Goal: Information Seeking & Learning: Learn about a topic

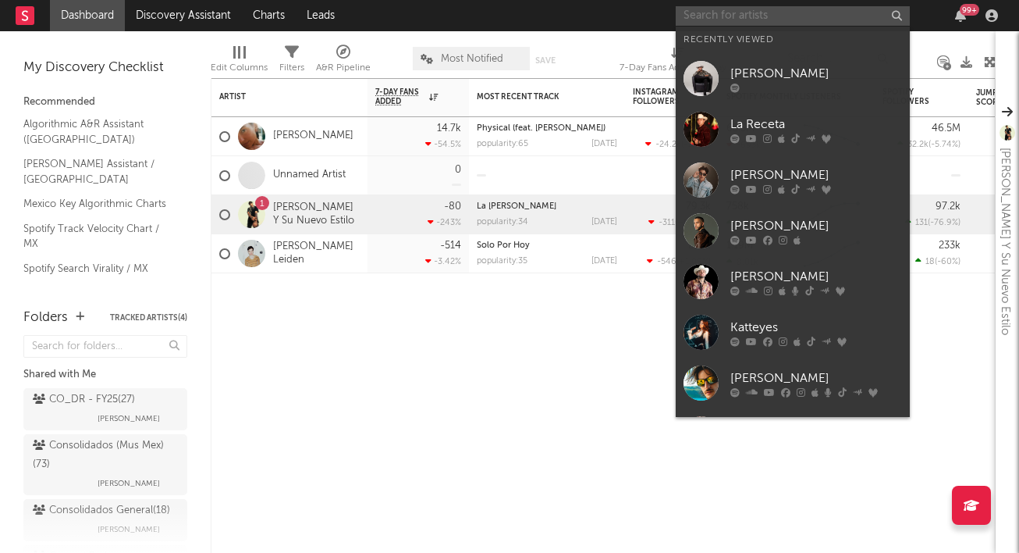
click at [717, 11] on input "text" at bounding box center [793, 16] width 234 height 20
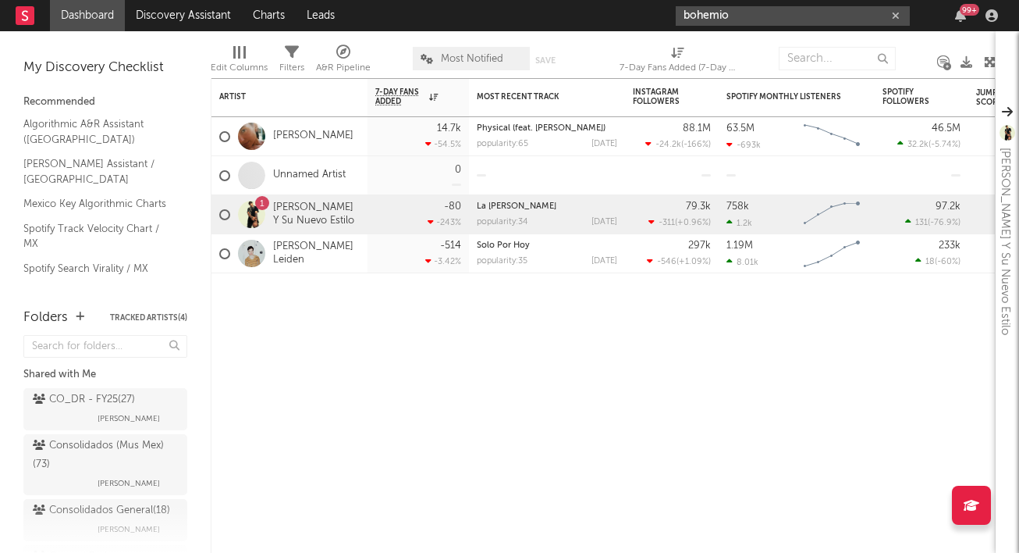
click at [754, 18] on input "bohemio" at bounding box center [793, 16] width 234 height 20
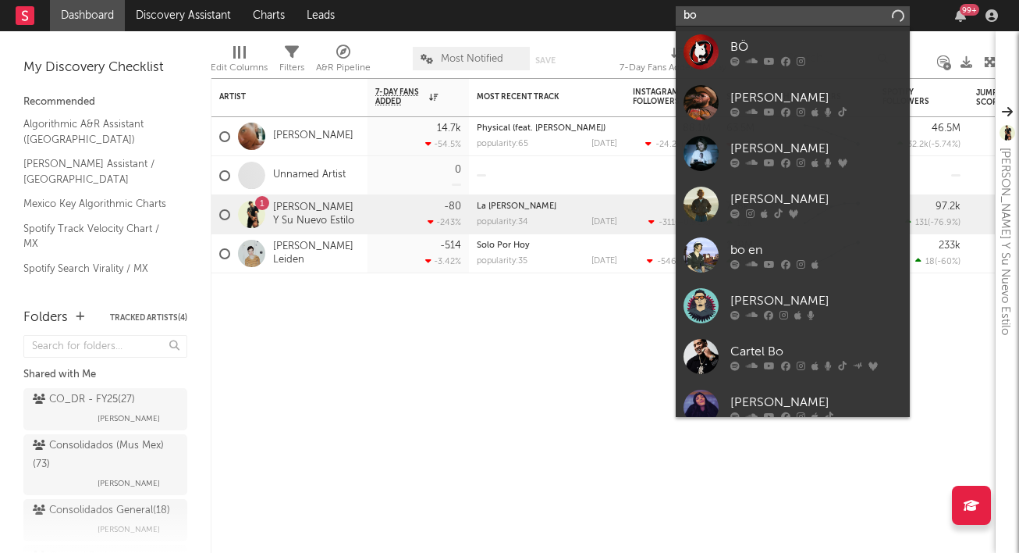
type input "b"
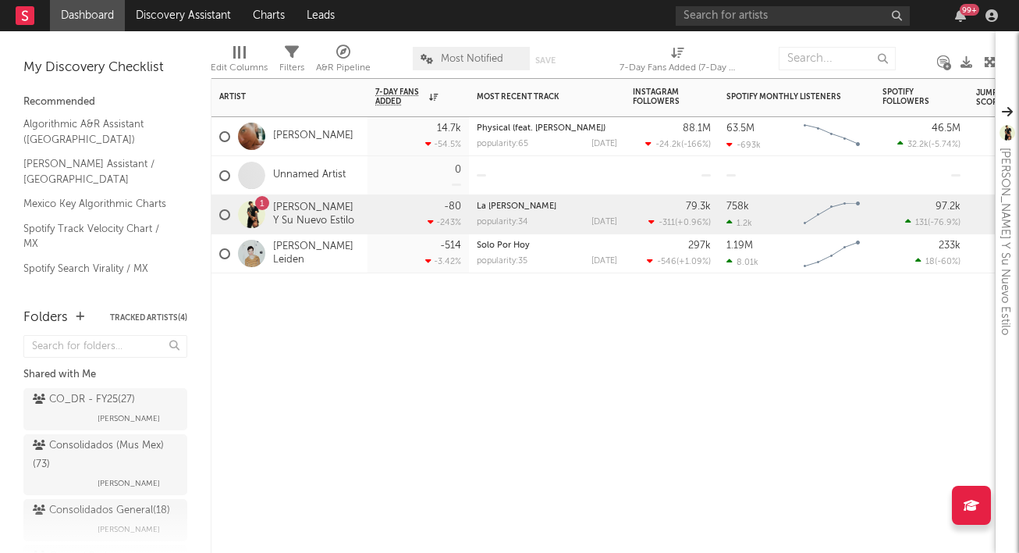
click at [523, 496] on div "Artist Notifications 7-Day Fans Added WoW % Change Most Recent Track Popularity…" at bounding box center [603, 315] width 785 height 475
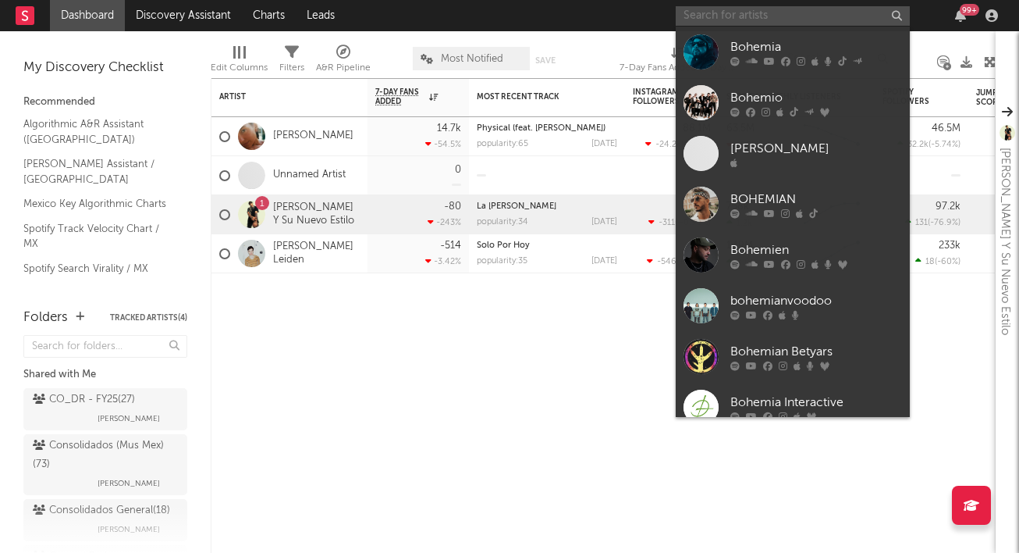
click at [705, 15] on input "text" at bounding box center [793, 16] width 234 height 20
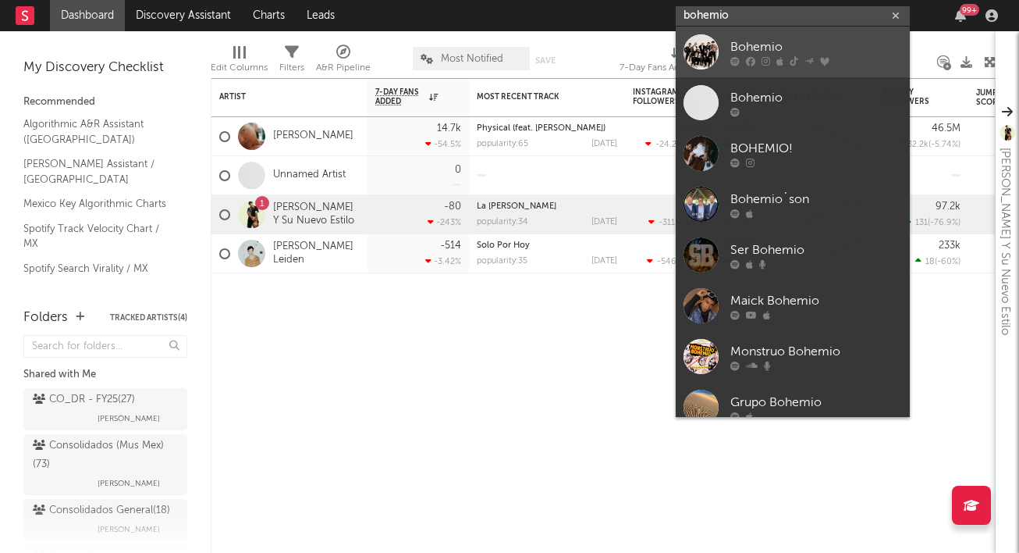
type input "bohemio"
click at [755, 42] on div "Bohemio" at bounding box center [817, 46] width 172 height 19
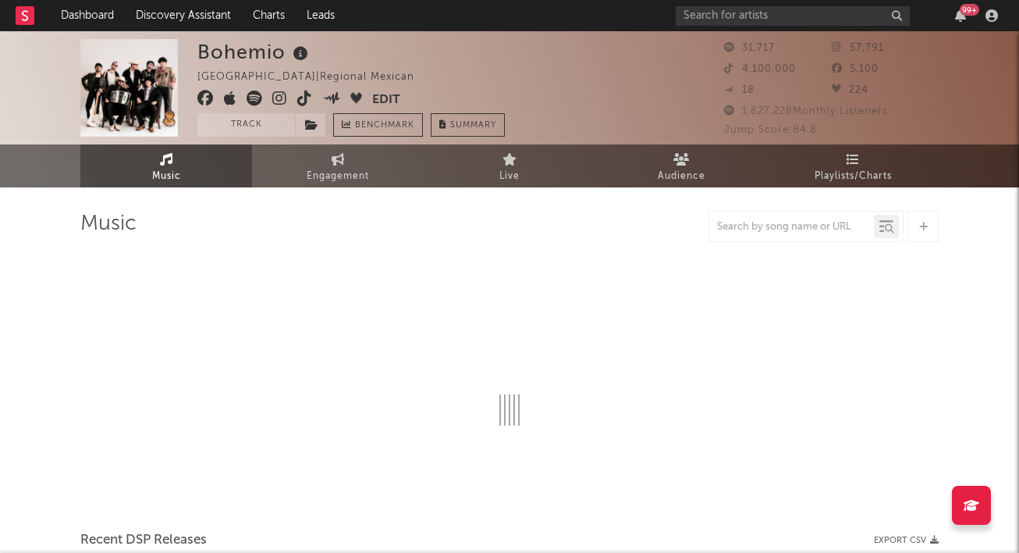
select select "6m"
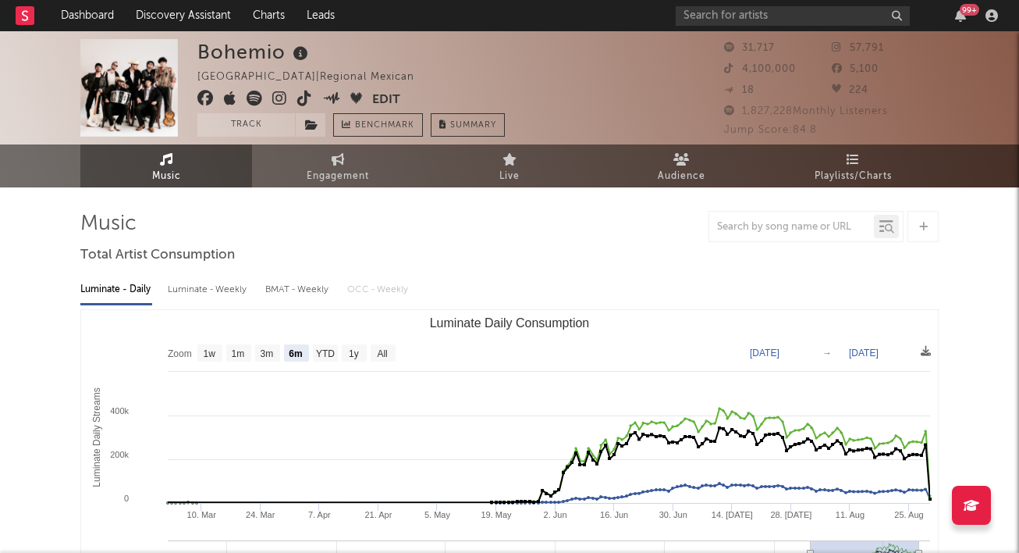
click at [660, 272] on div "Luminate - Daily Luminate - Weekly BMAT - Weekly OCC - Weekly Zoom 1w 1m 3m 6m …" at bounding box center [509, 447] width 859 height 358
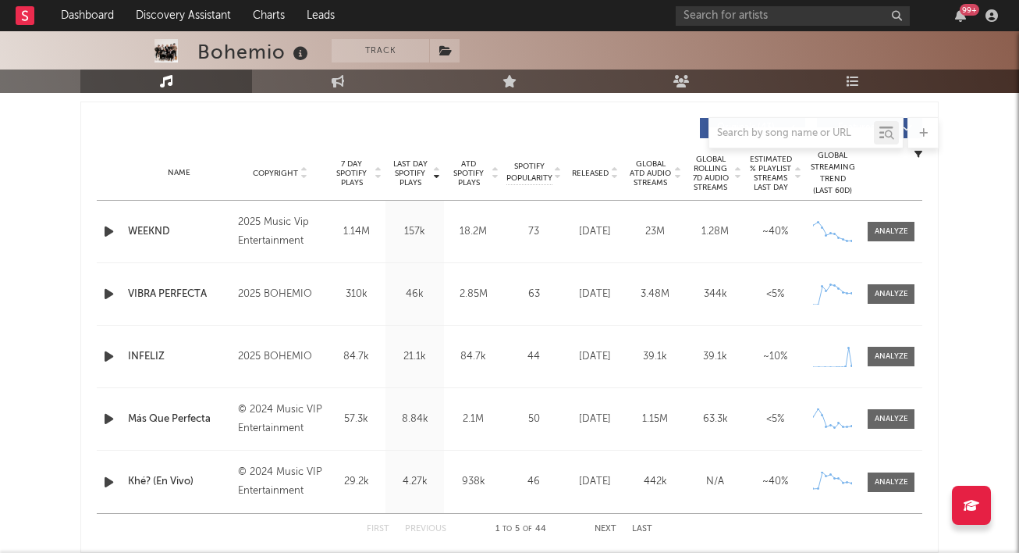
scroll to position [583, 0]
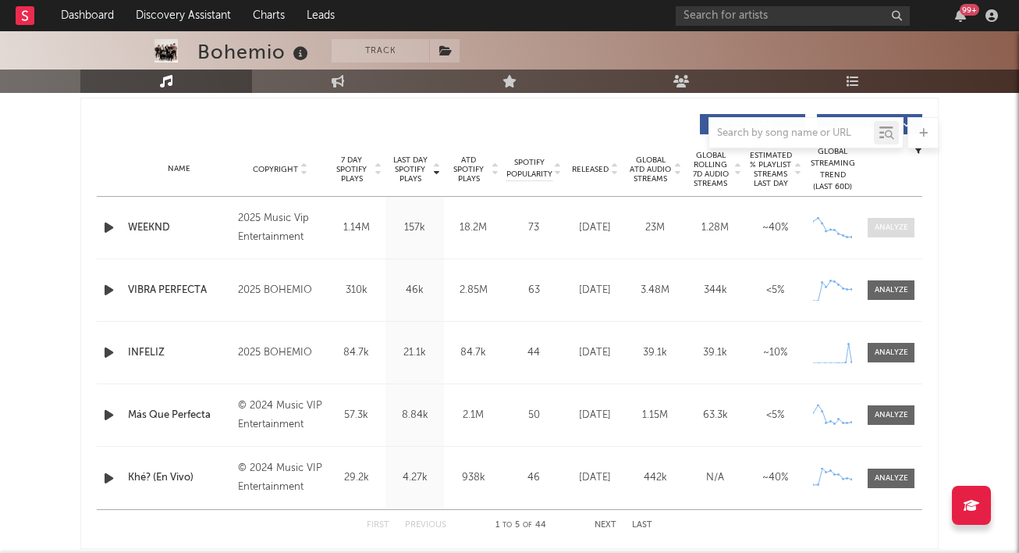
click at [894, 227] on div at bounding box center [892, 228] width 34 height 12
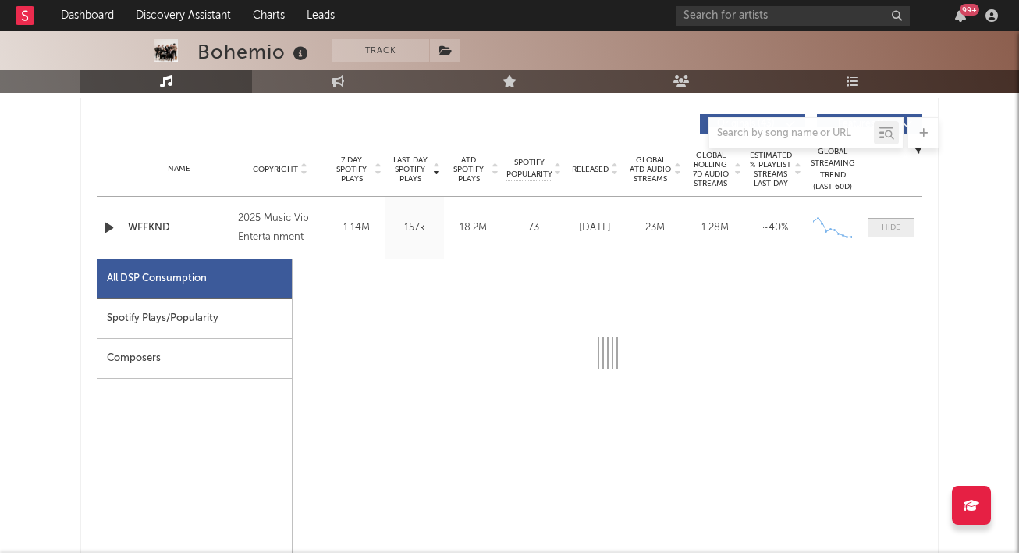
select select "1w"
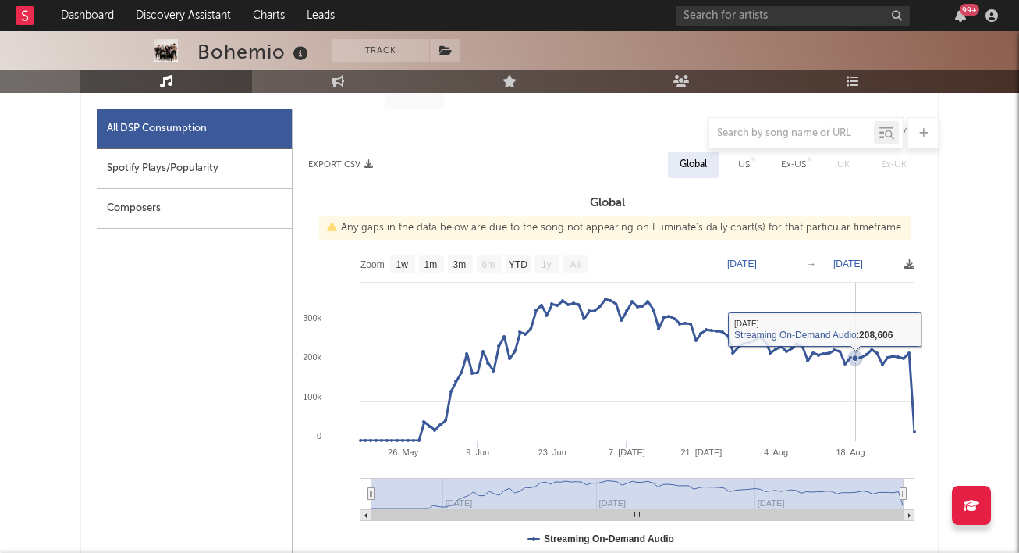
scroll to position [745, 0]
